Goal: Navigation & Orientation: Find specific page/section

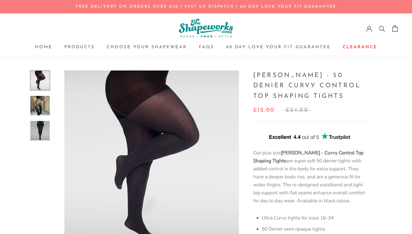
click at [209, 29] on img at bounding box center [206, 28] width 54 height 19
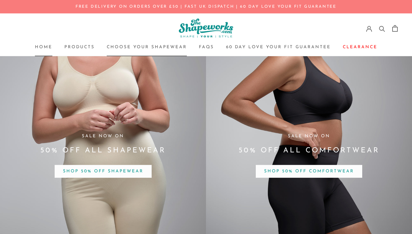
click at [151, 47] on link "Choose your Shapewear Choose your Shapewear" at bounding box center [147, 47] width 80 height 4
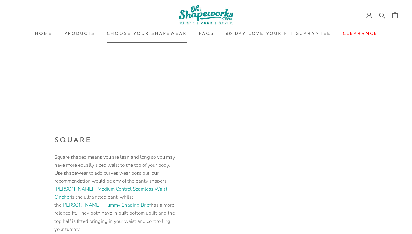
scroll to position [470, 0]
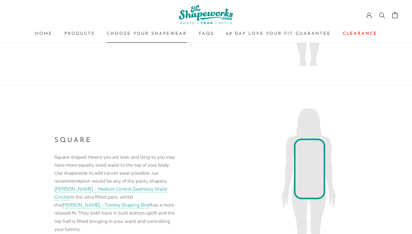
click at [314, 163] on img at bounding box center [309, 188] width 206 height 206
click at [77, 142] on h2 "Square" at bounding box center [115, 140] width 123 height 11
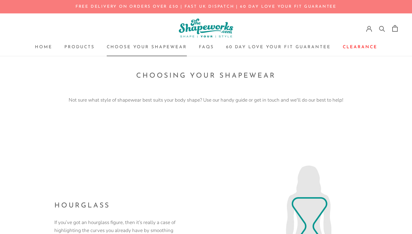
scroll to position [0, 0]
click at [77, 47] on link "Products Products" at bounding box center [79, 47] width 30 height 4
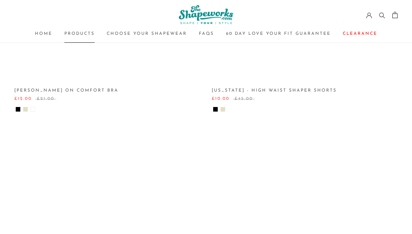
scroll to position [689, 0]
